Goal: Navigation & Orientation: Find specific page/section

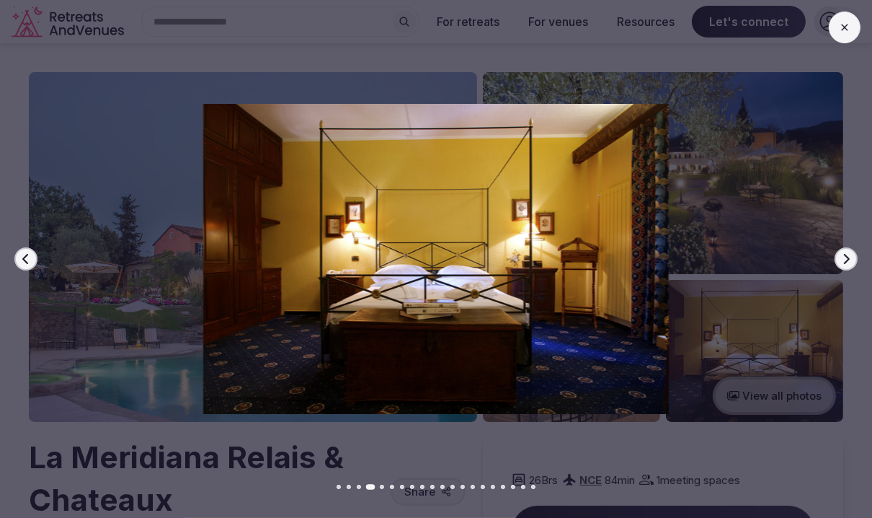
click at [848, 245] on div at bounding box center [430, 259] width 884 height 311
click at [845, 257] on icon "button" at bounding box center [847, 259] width 12 height 12
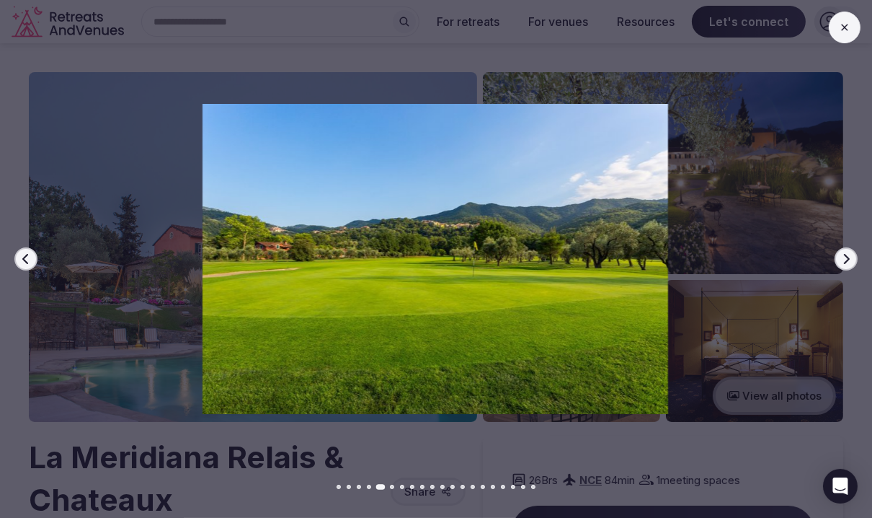
click at [845, 257] on icon "button" at bounding box center [847, 259] width 12 height 12
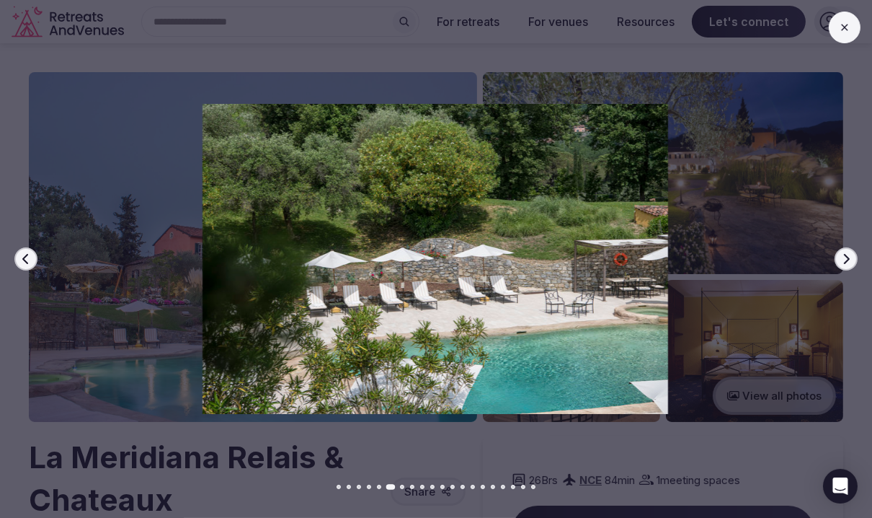
click at [845, 257] on icon "button" at bounding box center [847, 259] width 12 height 12
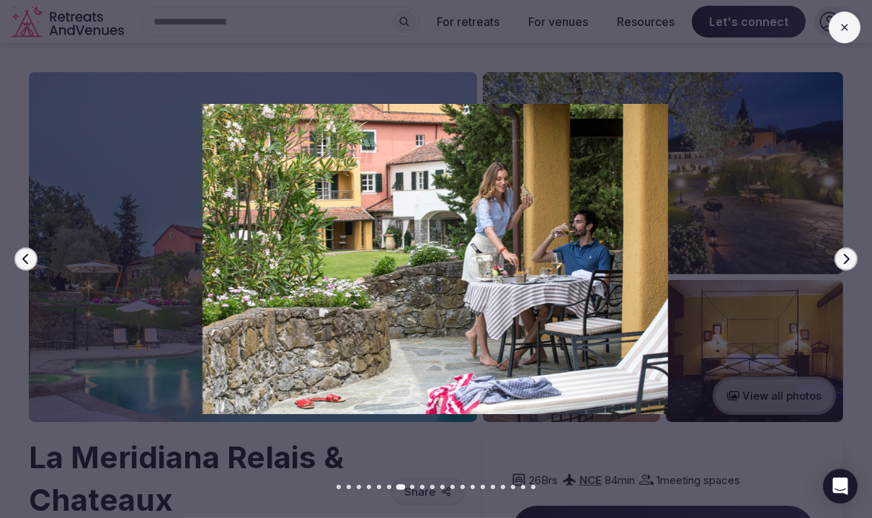
click at [845, 257] on icon "button" at bounding box center [847, 259] width 12 height 12
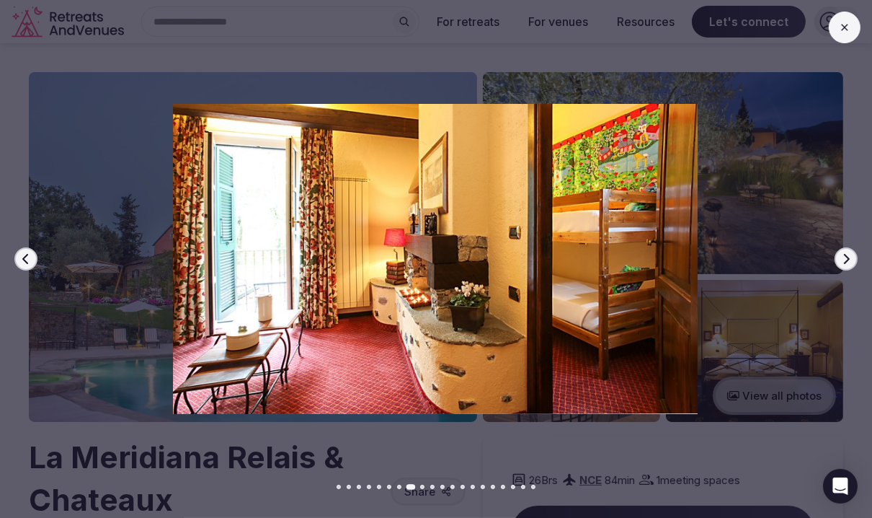
click at [845, 257] on icon "button" at bounding box center [847, 259] width 12 height 12
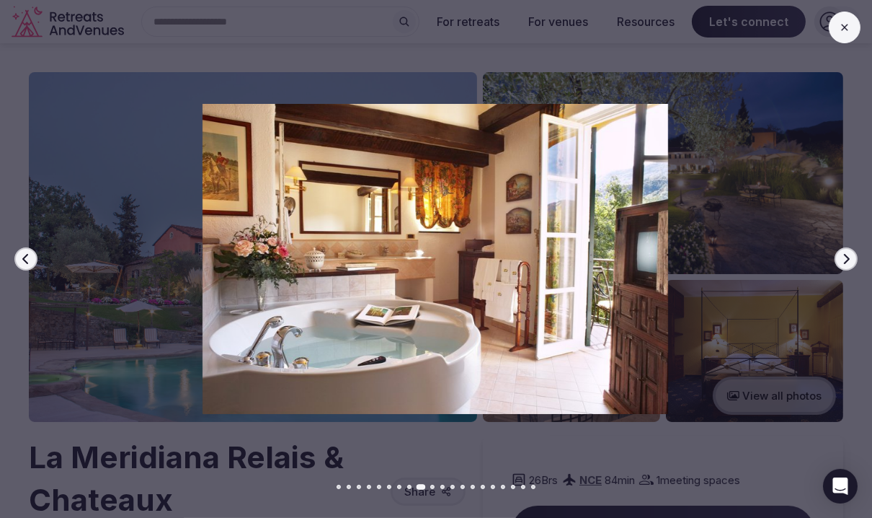
click at [843, 35] on button at bounding box center [845, 28] width 32 height 32
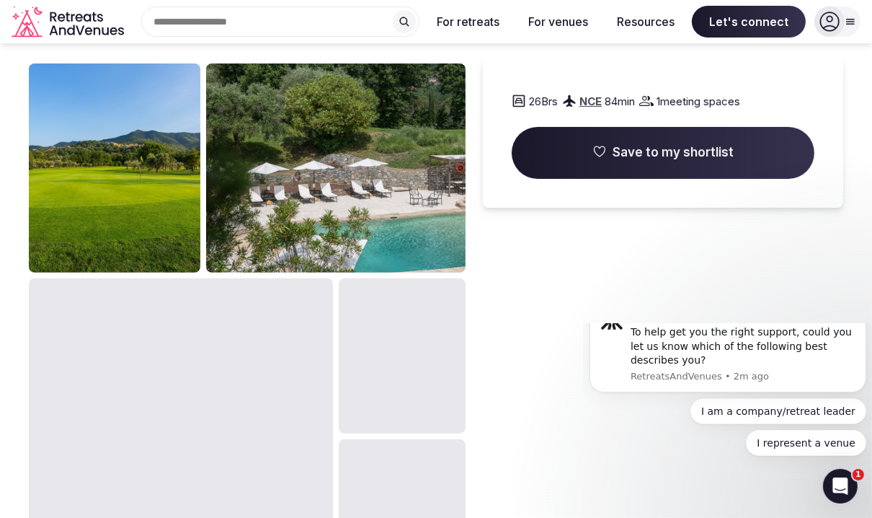
scroll to position [637, 0]
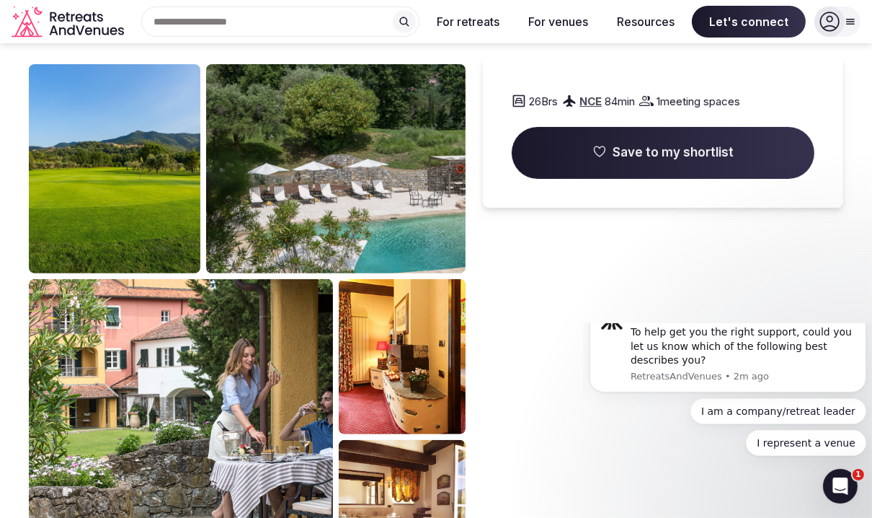
click at [95, 35] on icon "Retreats and Venues company logo" at bounding box center [98, 31] width 7 height 8
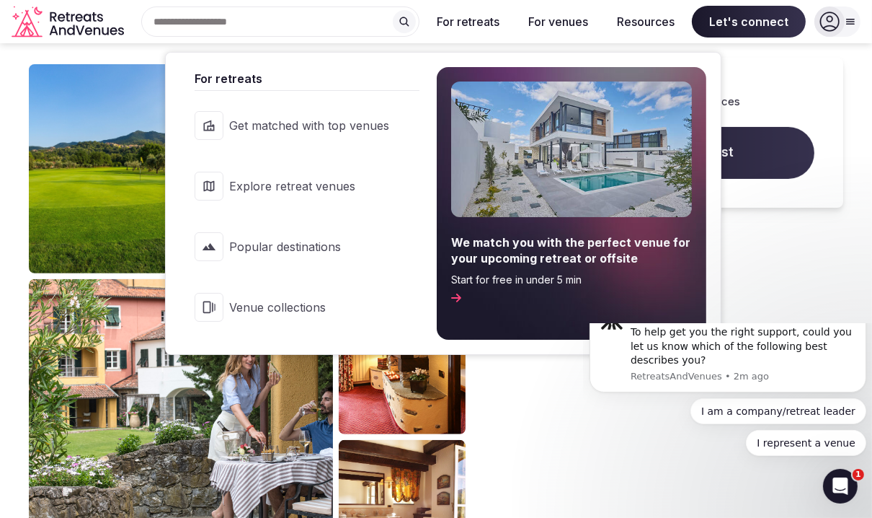
click at [477, 17] on button "For retreats" at bounding box center [468, 22] width 86 height 32
